Goal: Find specific page/section: Find specific page/section

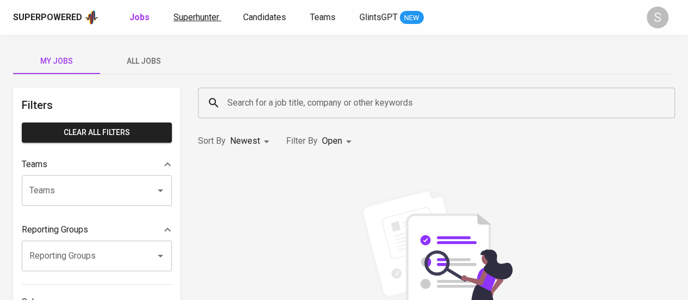
click at [188, 13] on span "Superhunter" at bounding box center [197, 17] width 46 height 10
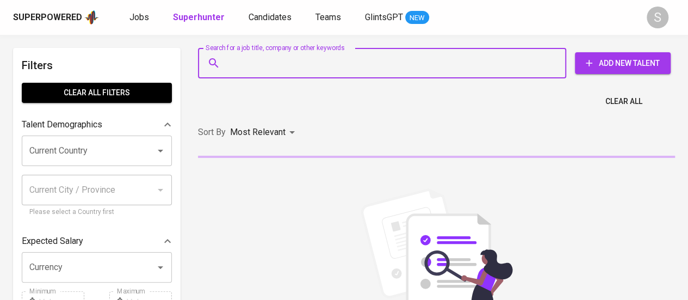
click at [234, 61] on input "Search for a job title, company or other keywords" at bounding box center [385, 63] width 321 height 21
paste input "[EMAIL_ADDRESS][DOMAIN_NAME]"
type input "[EMAIL_ADDRESS][DOMAIN_NAME]"
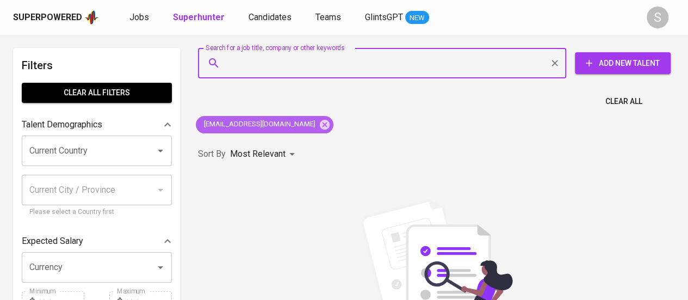
click at [236, 125] on span "[EMAIL_ADDRESS][DOMAIN_NAME]" at bounding box center [259, 124] width 126 height 10
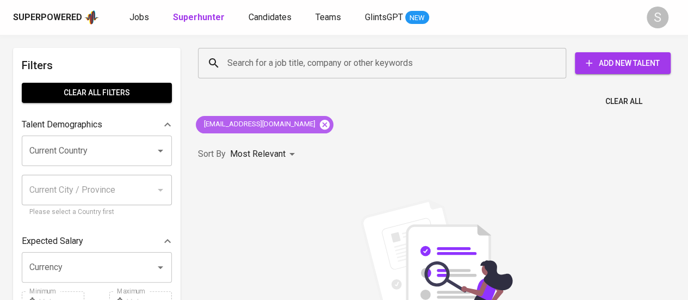
click at [319, 126] on icon at bounding box center [325, 125] width 12 height 12
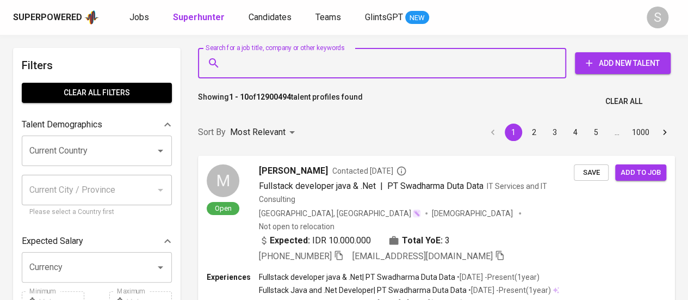
click at [245, 63] on input "Search for a job title, company or other keywords" at bounding box center [385, 63] width 321 height 21
paste input "[EMAIL_ADDRESS][DOMAIN_NAME]"
type input "[EMAIL_ADDRESS][DOMAIN_NAME]"
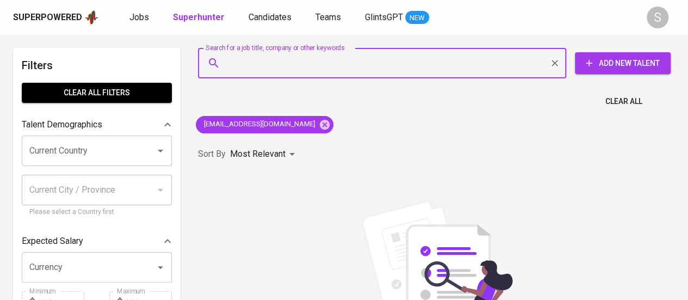
paste input "[PERSON_NAME]"
type input "[PERSON_NAME]"
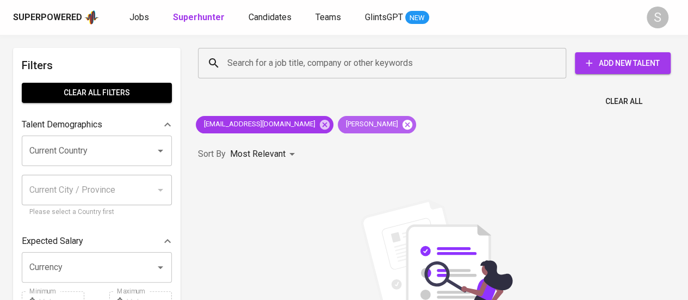
click at [403, 122] on icon at bounding box center [408, 124] width 10 height 10
